Goal: Task Accomplishment & Management: Use online tool/utility

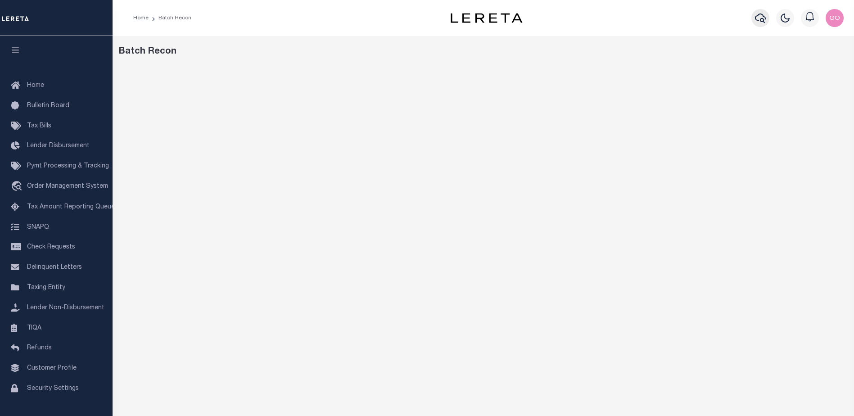
click at [763, 20] on icon "button" at bounding box center [760, 18] width 11 height 11
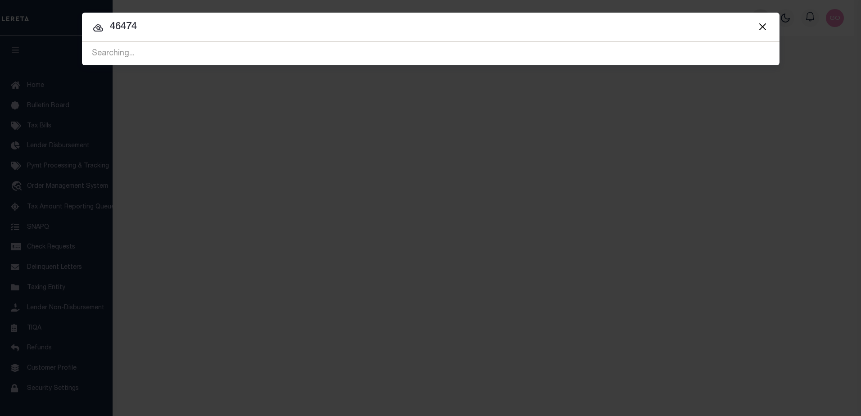
type input "46474"
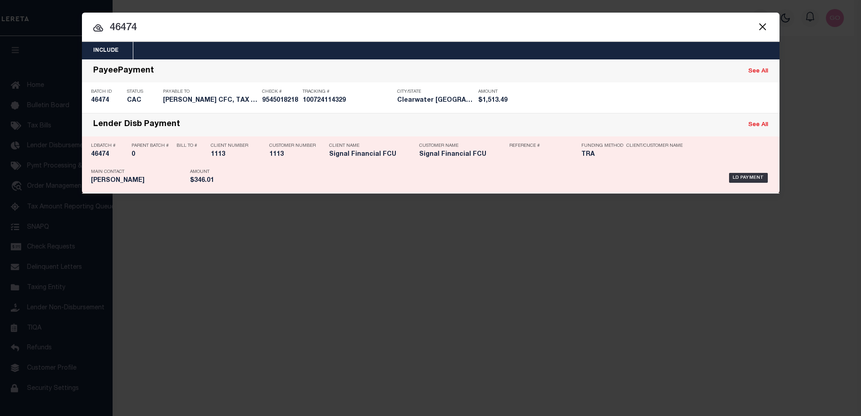
click at [103, 154] on h5 "46474" at bounding box center [109, 155] width 36 height 8
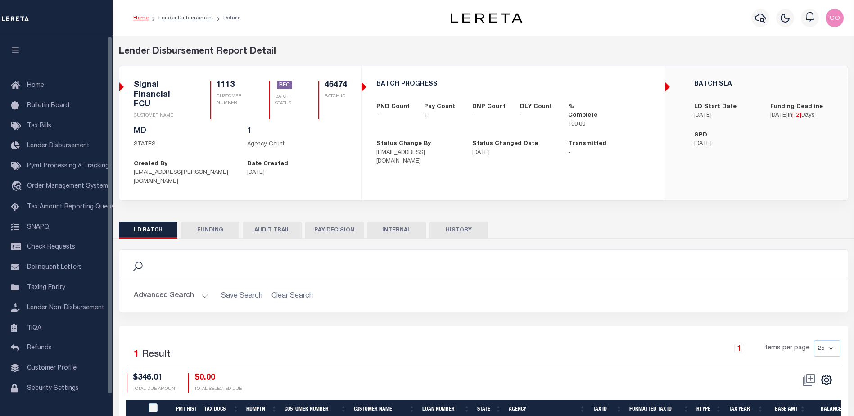
click at [202, 222] on button "FUNDING" at bounding box center [210, 230] width 59 height 17
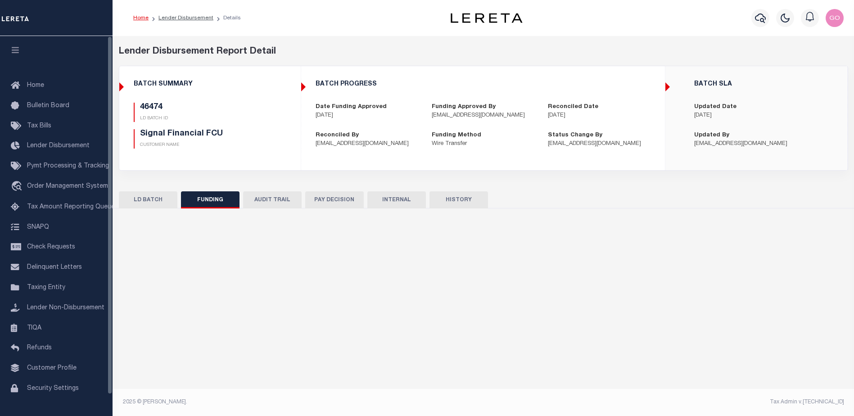
type input "$346.01"
type input "$0"
type input "[DATE]"
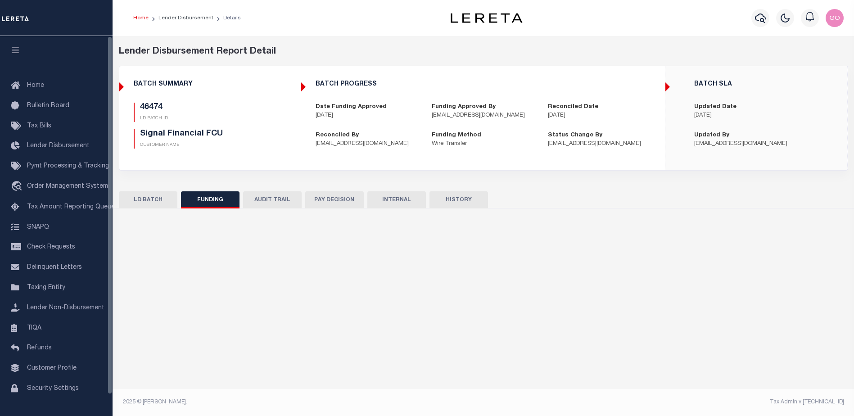
type input "20251009MMQFMP2700167310090901FT03"
type input "[DATE]"
select select "100"
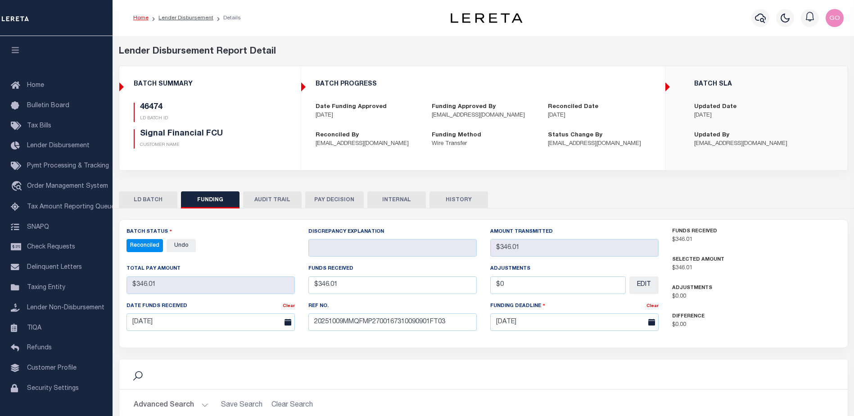
select select "100"
click at [453, 200] on button "HISTORY" at bounding box center [459, 199] width 59 height 17
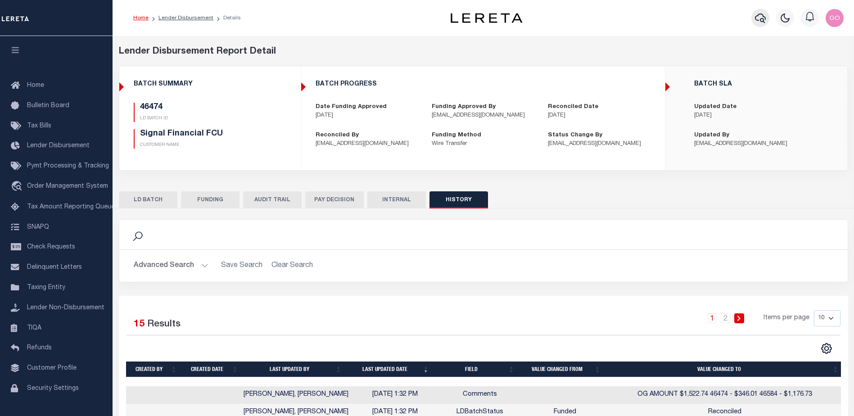
click at [762, 19] on icon "button" at bounding box center [760, 18] width 11 height 9
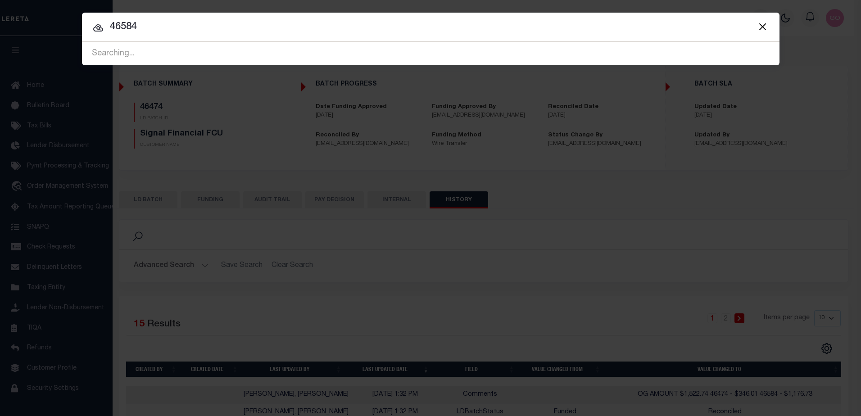
type input "46584"
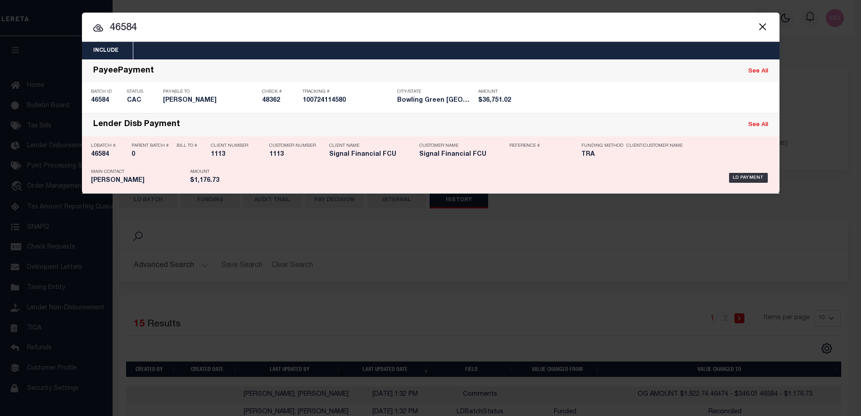
click at [100, 156] on h5 "46584" at bounding box center [109, 155] width 36 height 8
checkbox input "true"
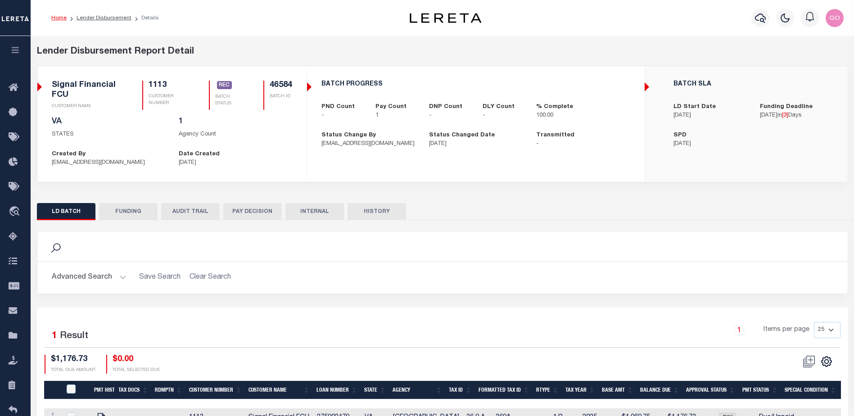
click at [387, 211] on button "HISTORY" at bounding box center [377, 211] width 59 height 17
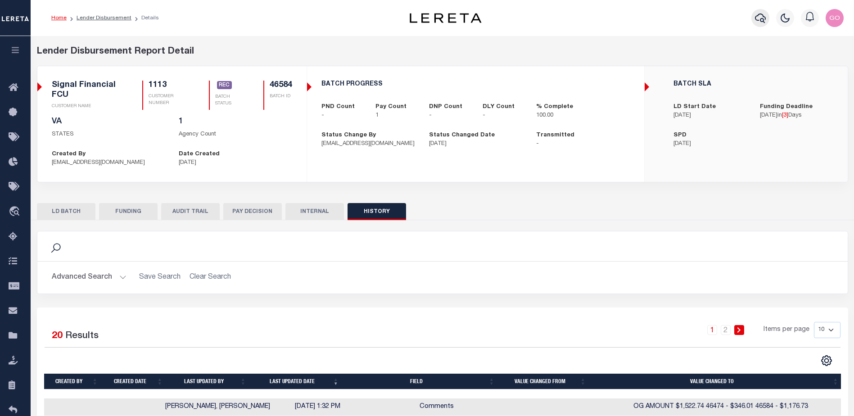
click at [767, 18] on button "button" at bounding box center [761, 18] width 18 height 18
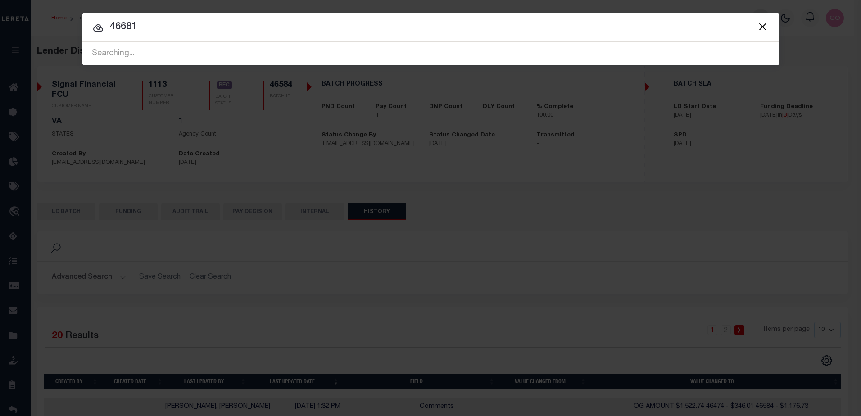
type input "46681"
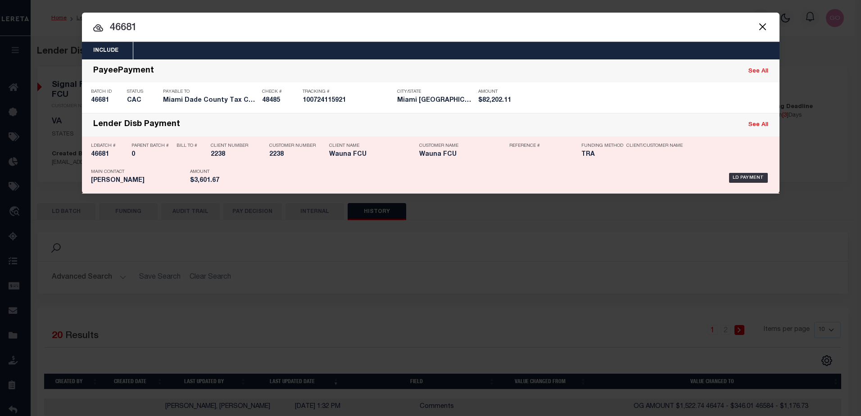
click at [98, 154] on h5 "46681" at bounding box center [109, 155] width 36 height 8
checkbox input "true"
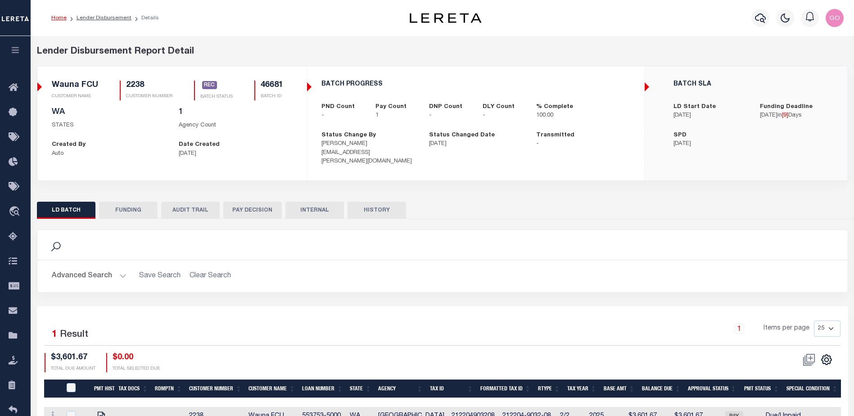
click at [387, 202] on button "HISTORY" at bounding box center [377, 210] width 59 height 17
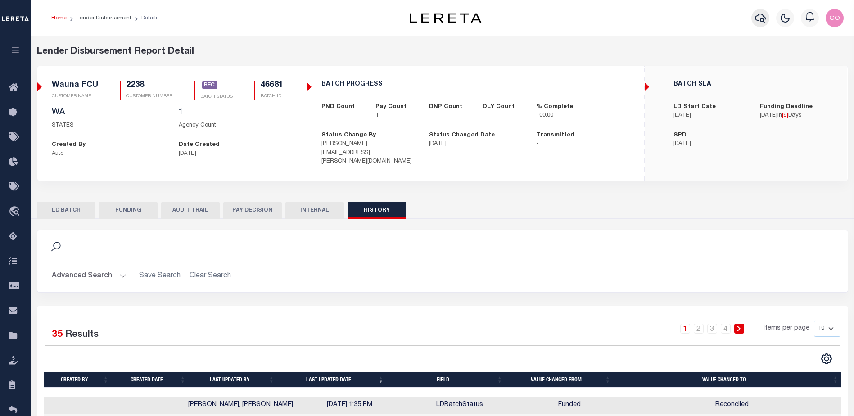
click at [762, 18] on icon "button" at bounding box center [760, 18] width 11 height 11
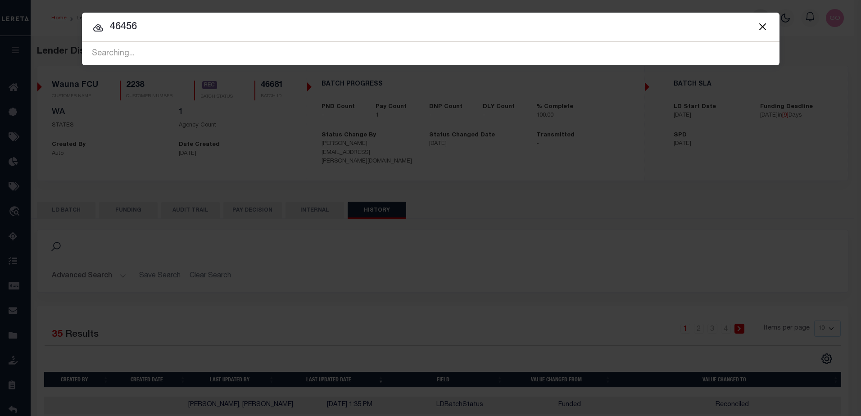
type input "46456"
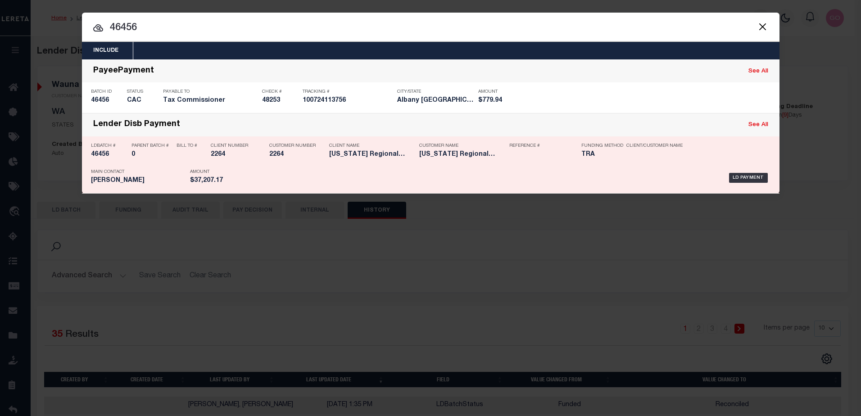
click at [95, 156] on h5 "46456" at bounding box center [109, 155] width 36 height 8
checkbox input "true"
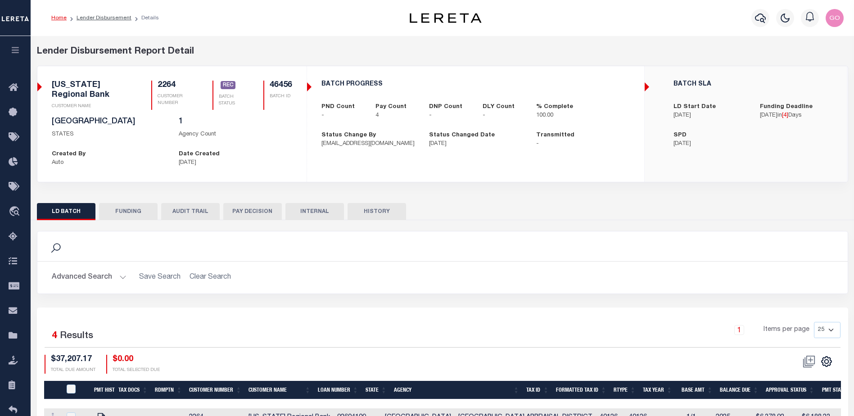
click at [388, 214] on button "HISTORY" at bounding box center [377, 211] width 59 height 17
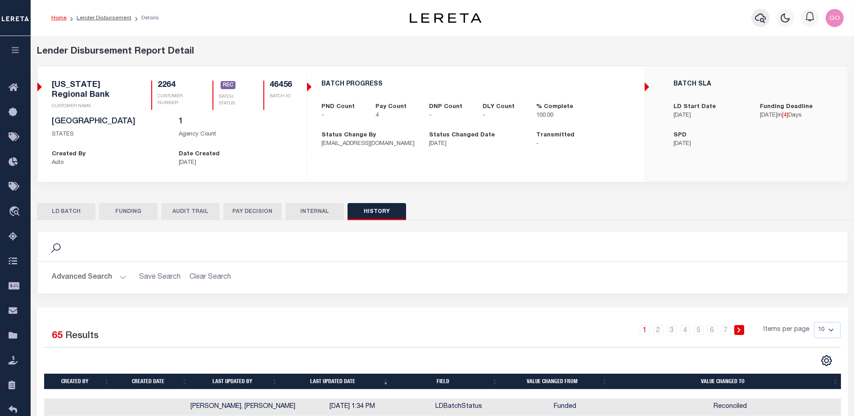
click at [761, 18] on icon "button" at bounding box center [760, 18] width 11 height 11
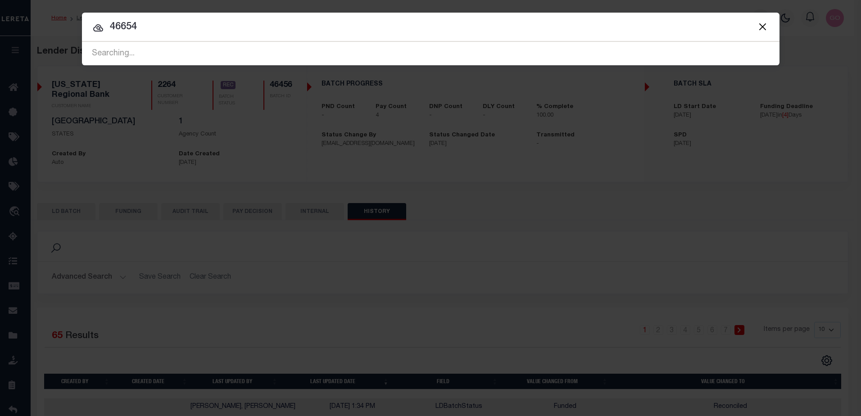
type input "46654"
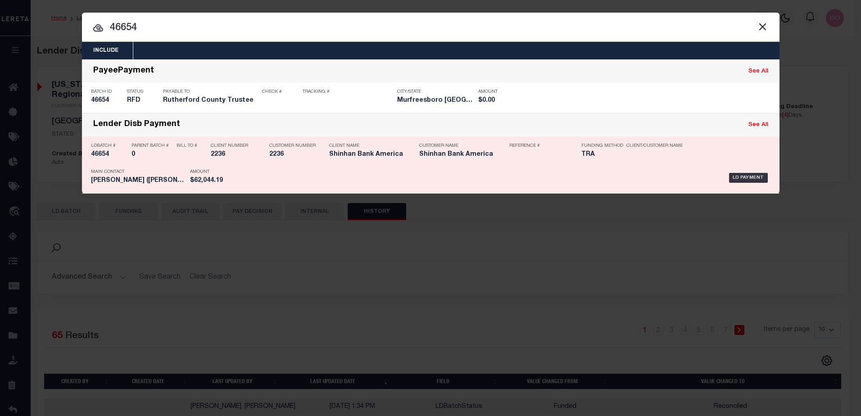
click at [101, 160] on div "LDBatch # 46654" at bounding box center [109, 152] width 36 height 26
checkbox input "true"
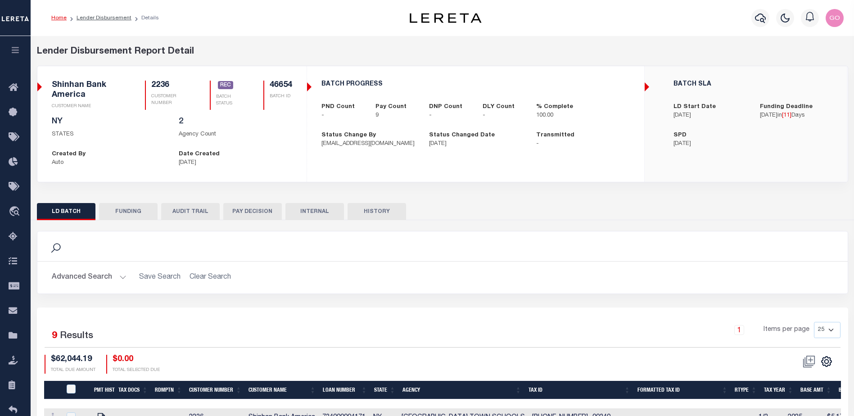
click at [392, 210] on button "HISTORY" at bounding box center [377, 211] width 59 height 17
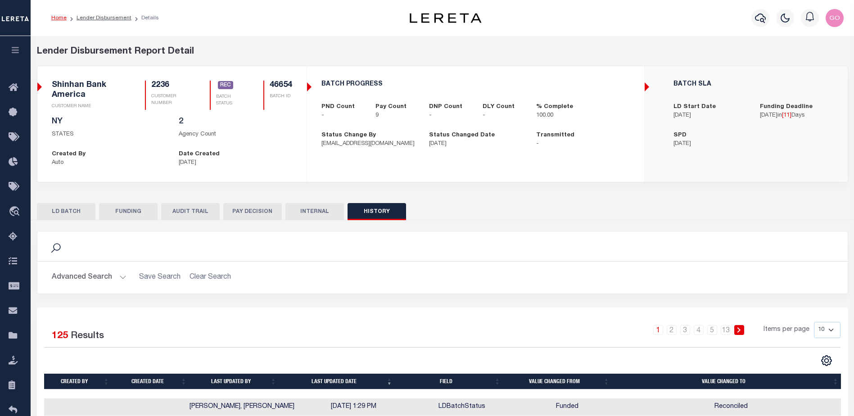
click at [134, 215] on button "FUNDING" at bounding box center [128, 211] width 59 height 17
type input "$62,044.19"
type input "$0"
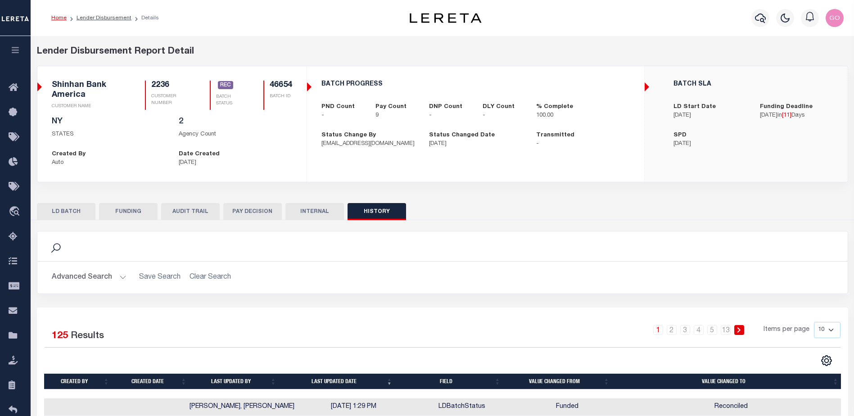
type input "20251009MMQFMP2700311410091520FT03"
type input "[DATE]"
select select "100"
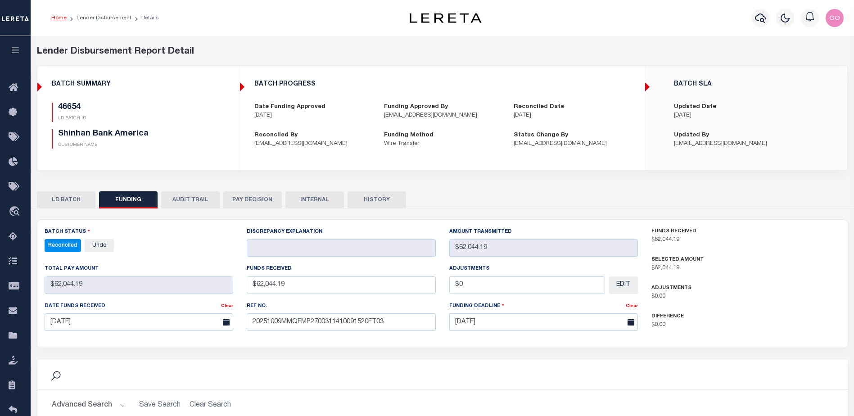
select select "100"
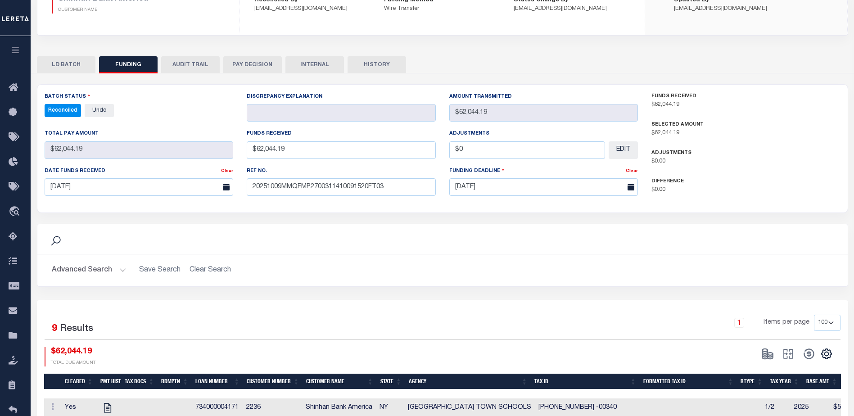
scroll to position [225, 0]
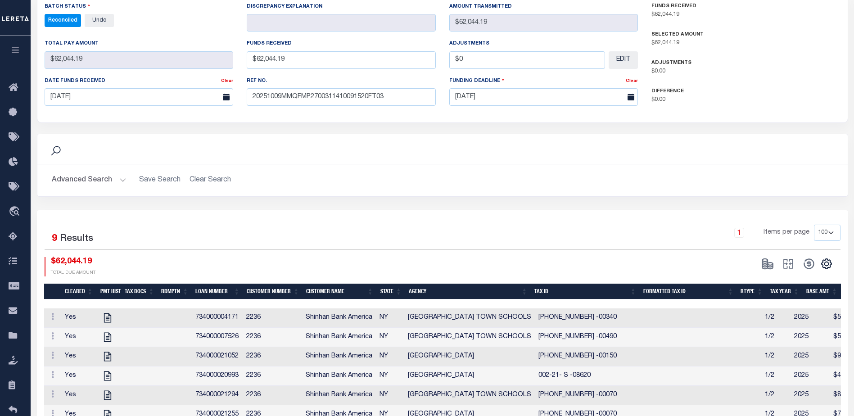
click at [553, 203] on div "Search Advanced Search Save Search Clear Search Is Is" at bounding box center [442, 172] width 825 height 77
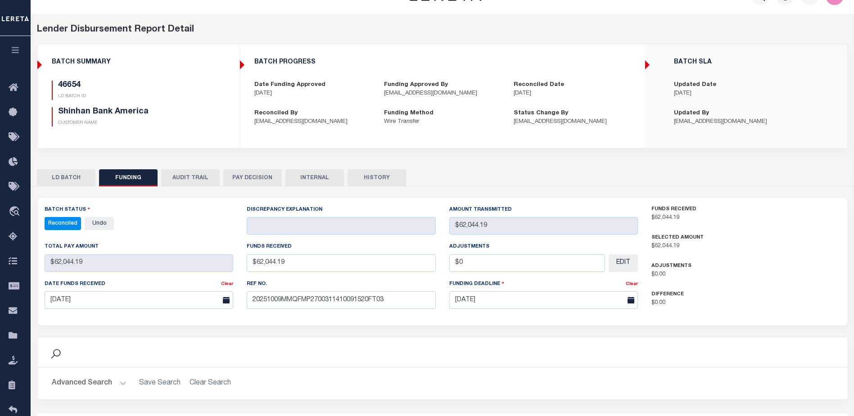
scroll to position [0, 0]
